Goal: Task Accomplishment & Management: Use online tool/utility

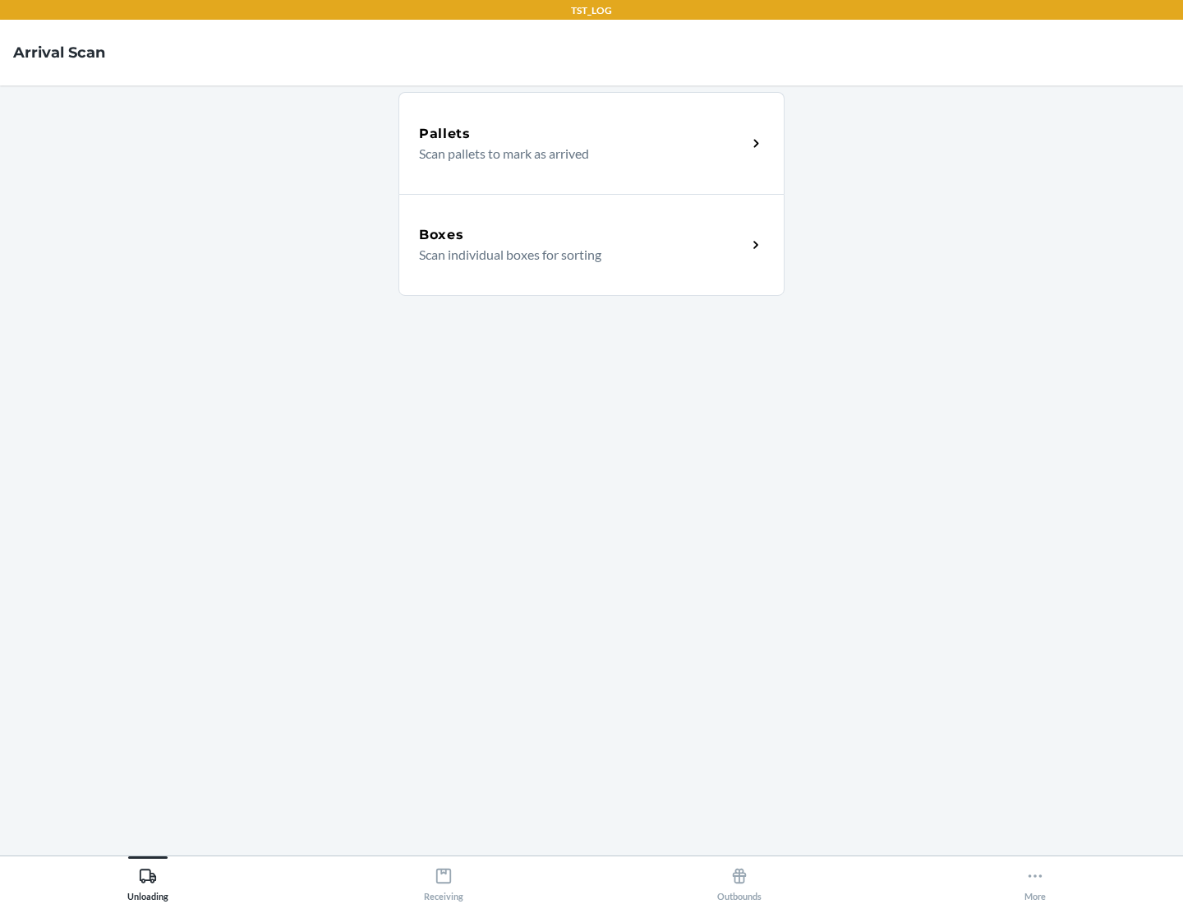
click at [582, 235] on div "Boxes" at bounding box center [583, 235] width 328 height 20
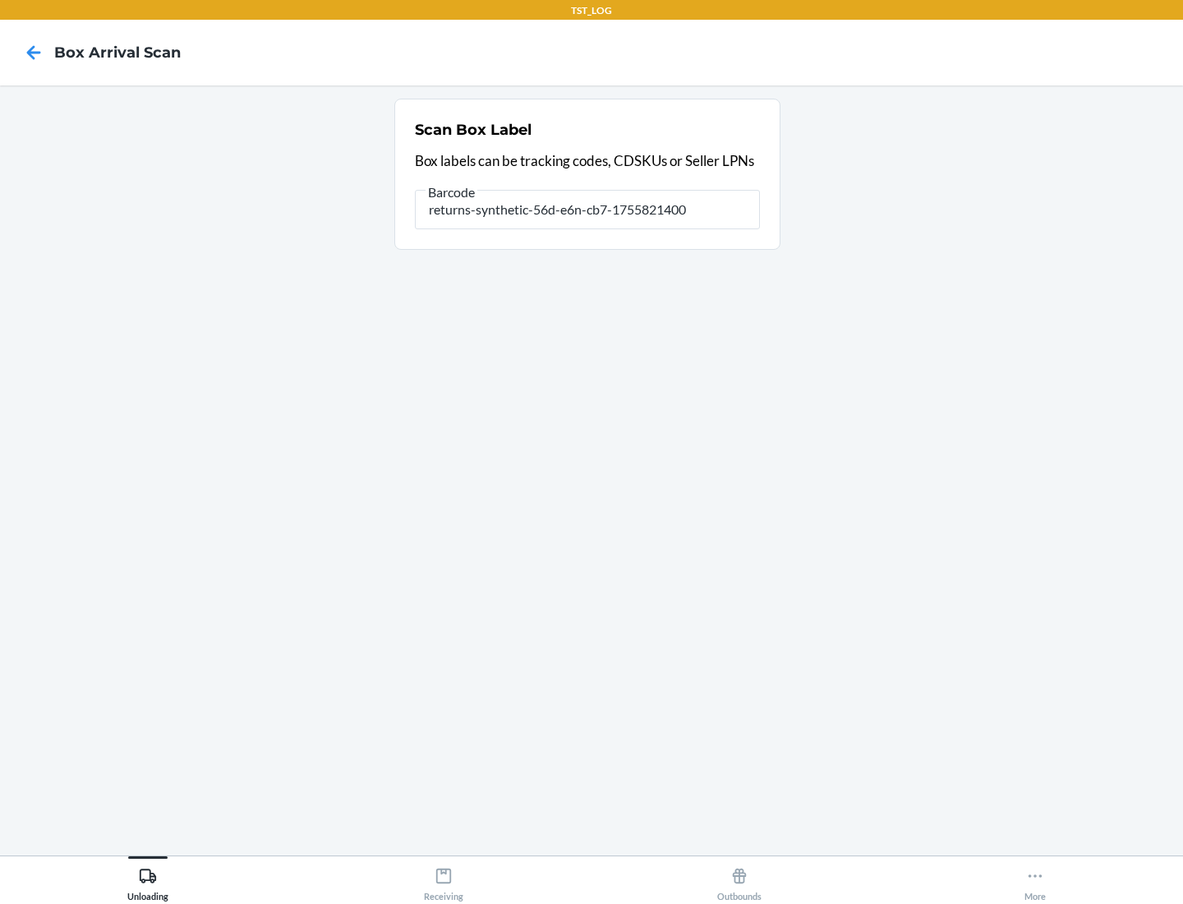
type input "returns-synthetic-56d-e6n-cb7-1755821400"
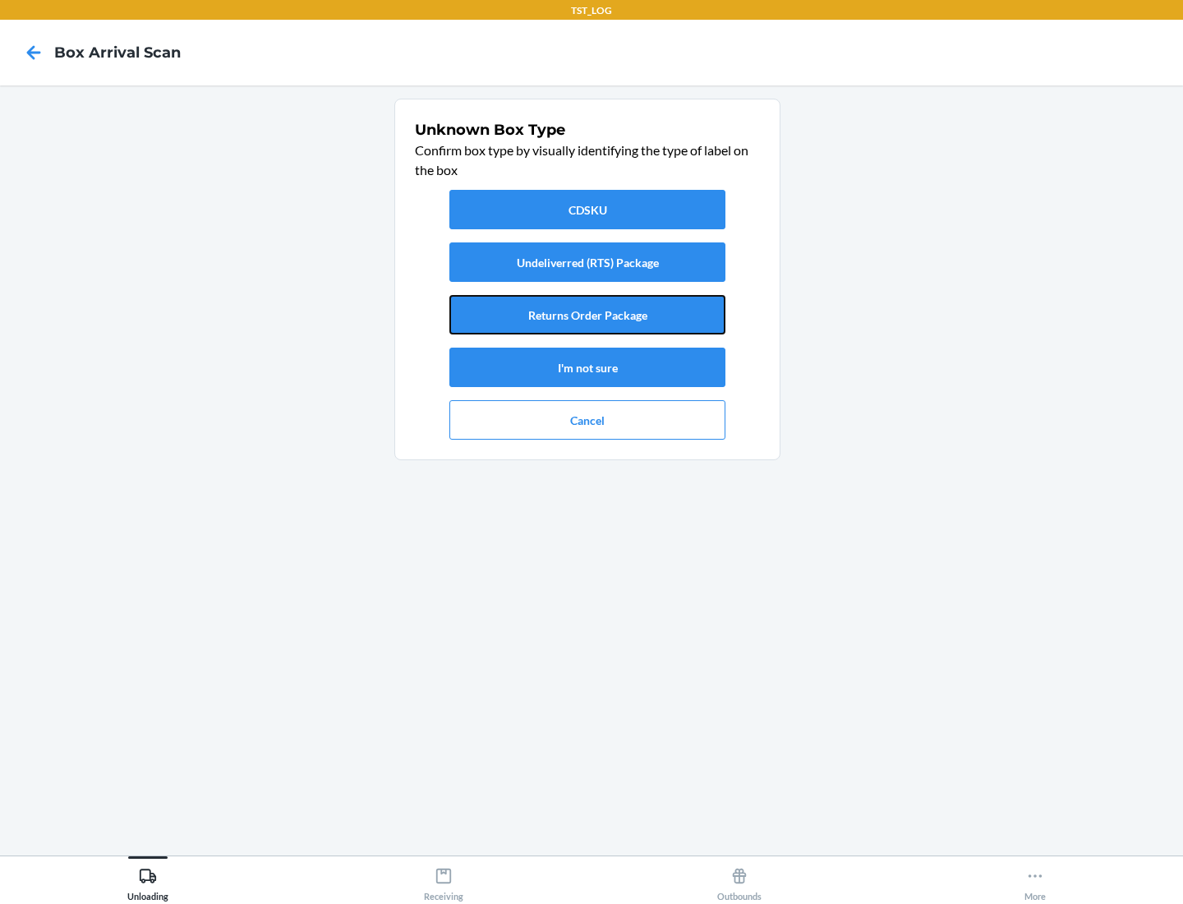
click at [587, 315] on button "Returns Order Package" at bounding box center [587, 314] width 276 height 39
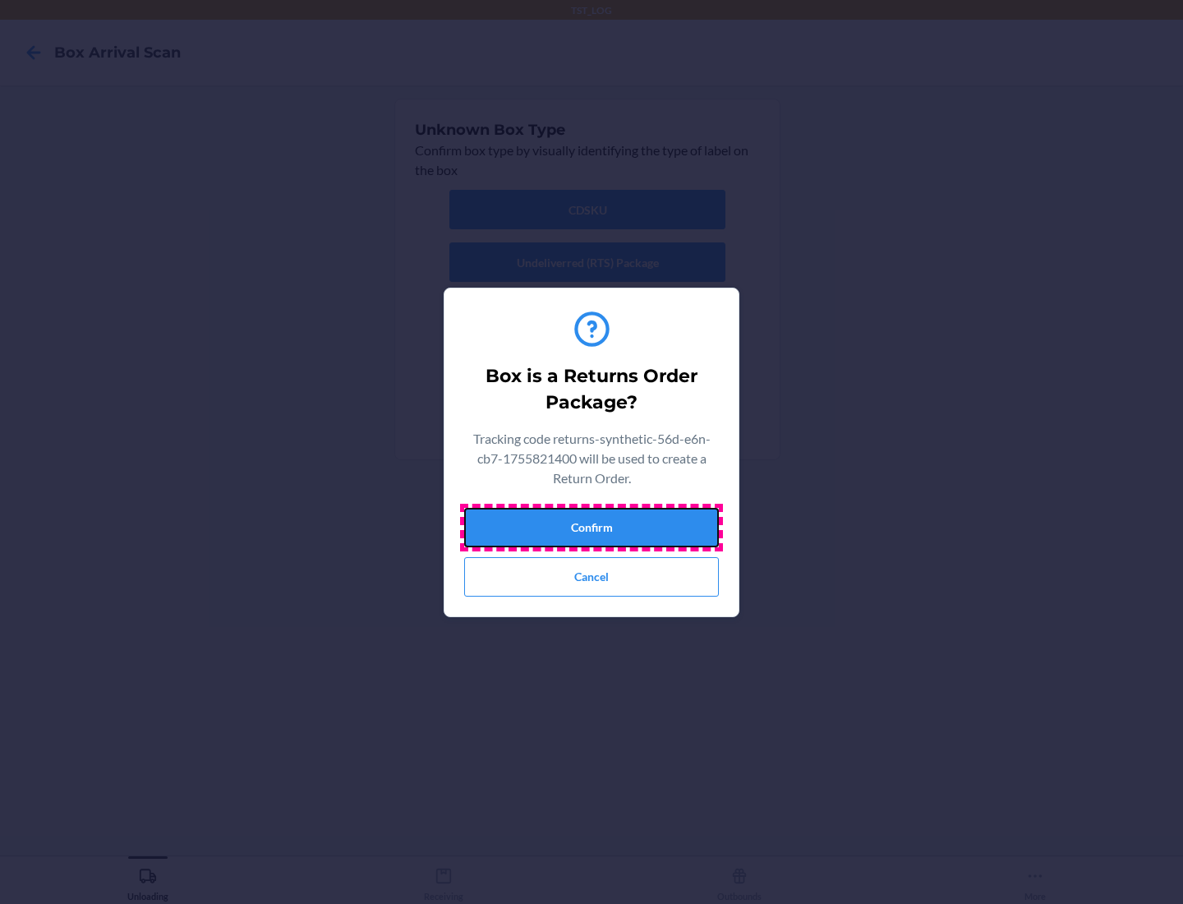
click at [591, 527] on button "Confirm" at bounding box center [591, 527] width 255 height 39
